Goal: Task Accomplishment & Management: Use online tool/utility

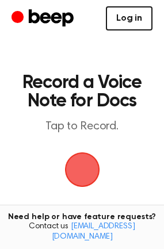
click at [126, 24] on link "Log in" at bounding box center [129, 18] width 47 height 24
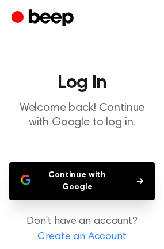
click at [78, 193] on button "Continue with Google" at bounding box center [81, 181] width 145 height 38
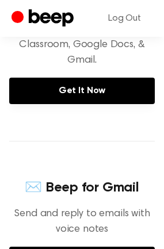
scroll to position [166, 0]
